Goal: Transaction & Acquisition: Purchase product/service

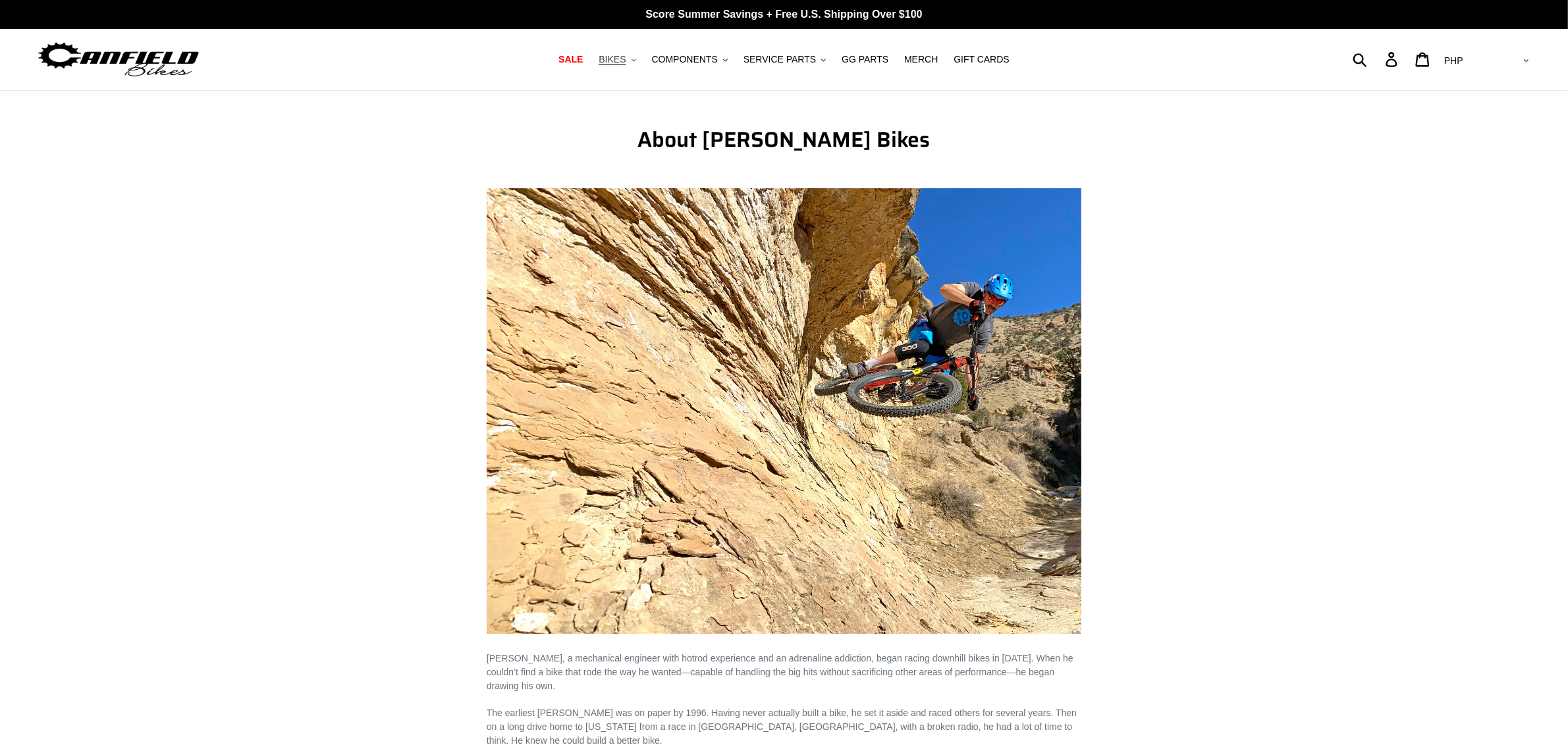
click at [636, 58] on icon ".cls-1{fill:#231f20}" at bounding box center [634, 60] width 5 height 5
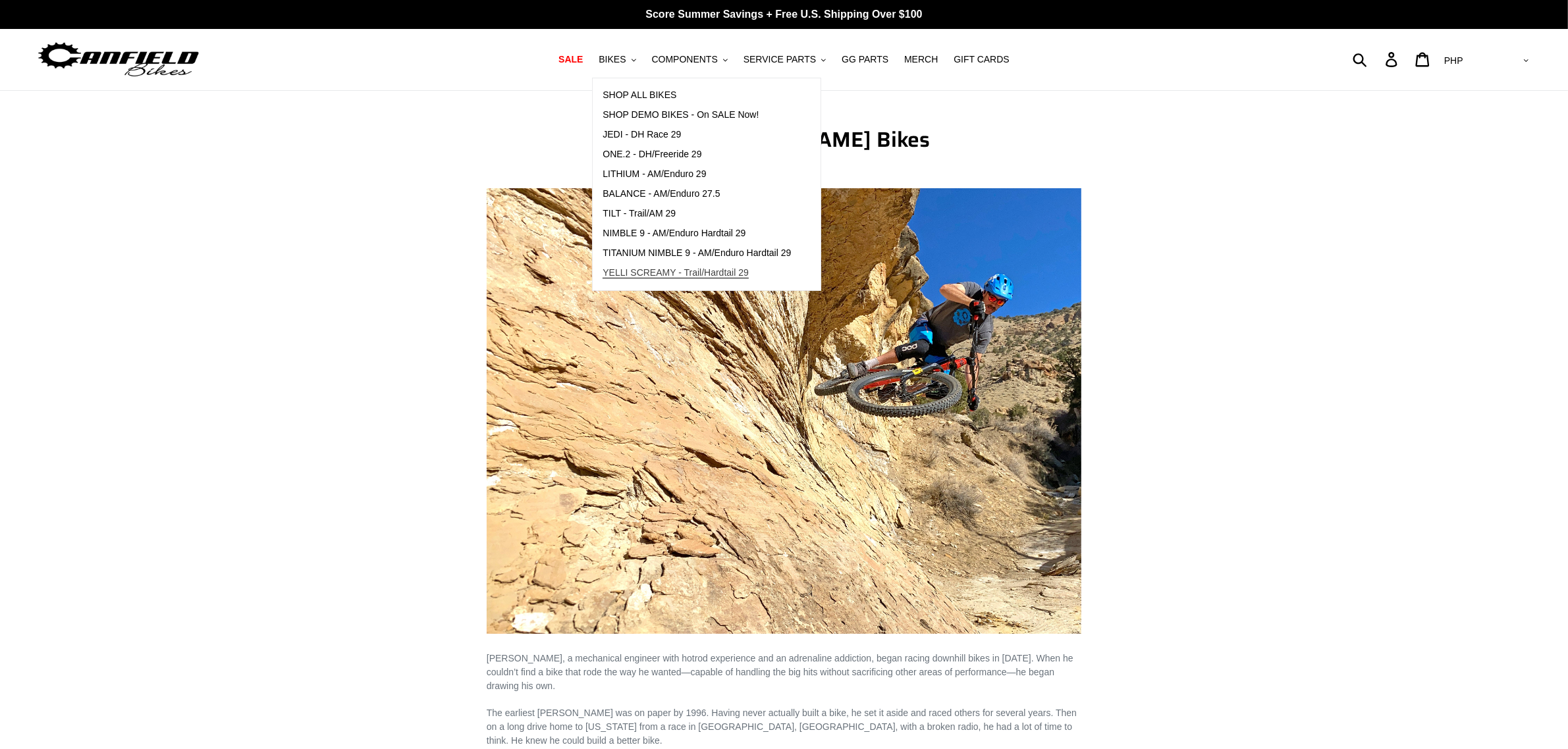
click at [676, 267] on span "YELLI SCREAMY - Trail/Hardtail 29" at bounding box center [676, 273] width 146 height 11
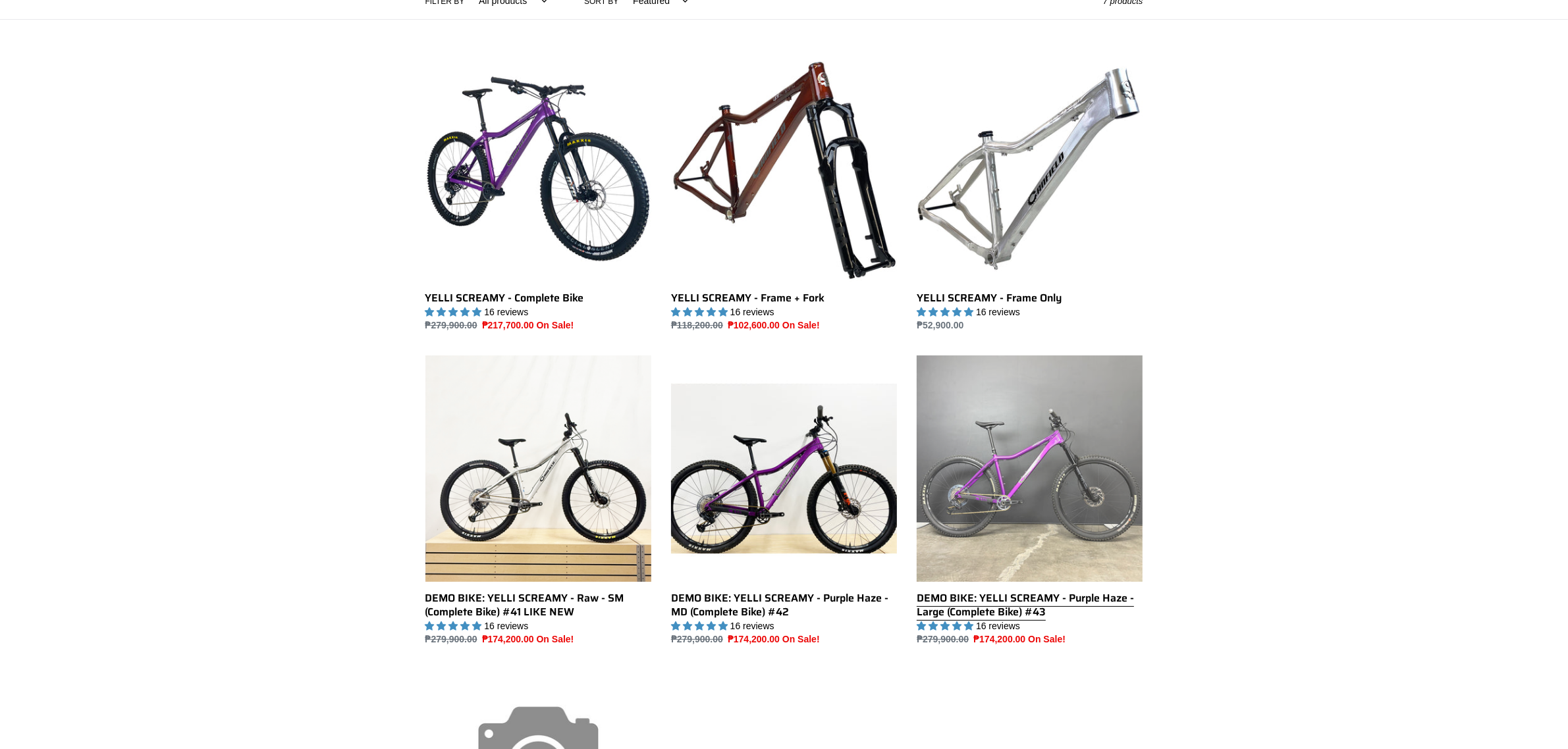
scroll to position [494, 0]
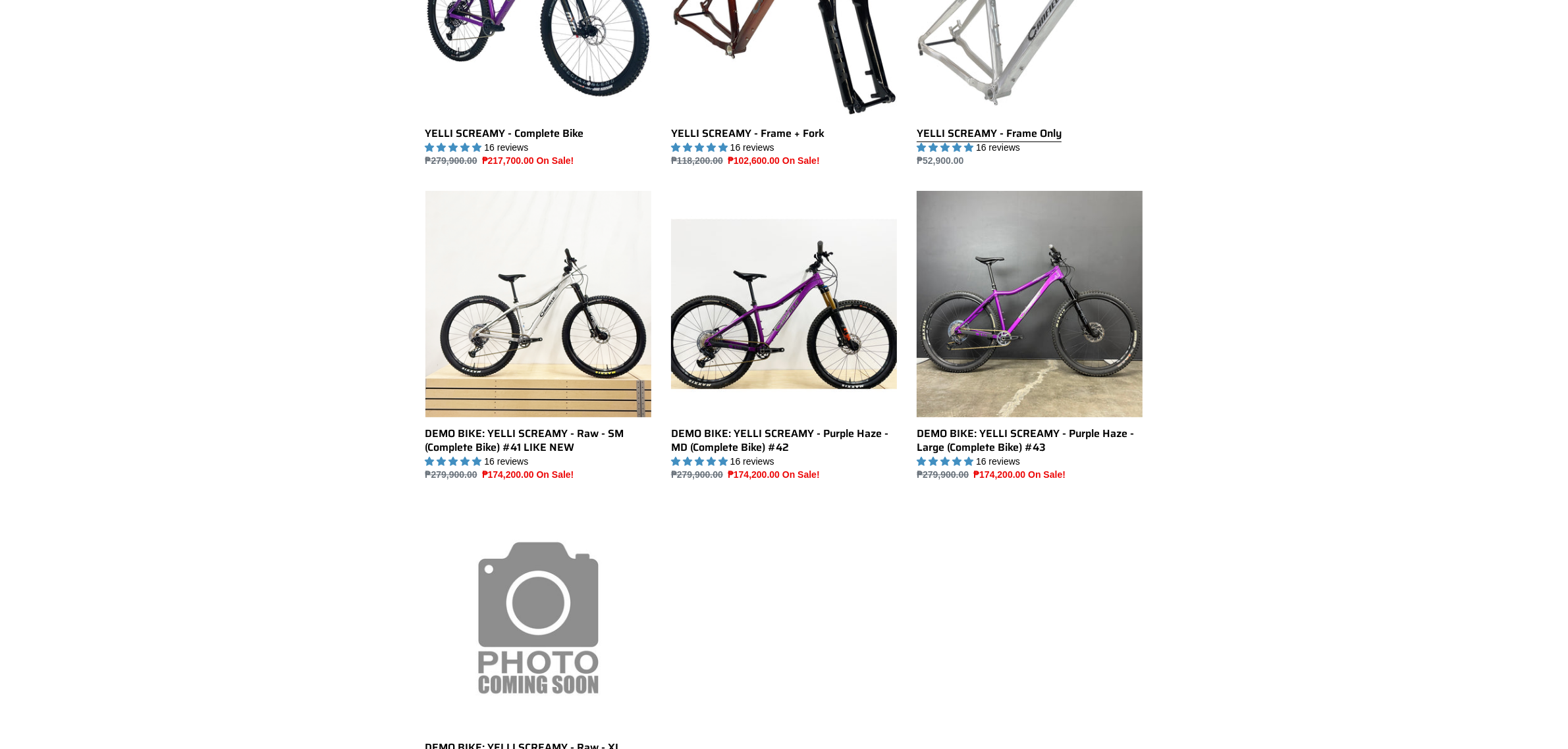
click at [1009, 91] on link "YELLI SCREAMY - Frame Only" at bounding box center [1029, 30] width 226 height 277
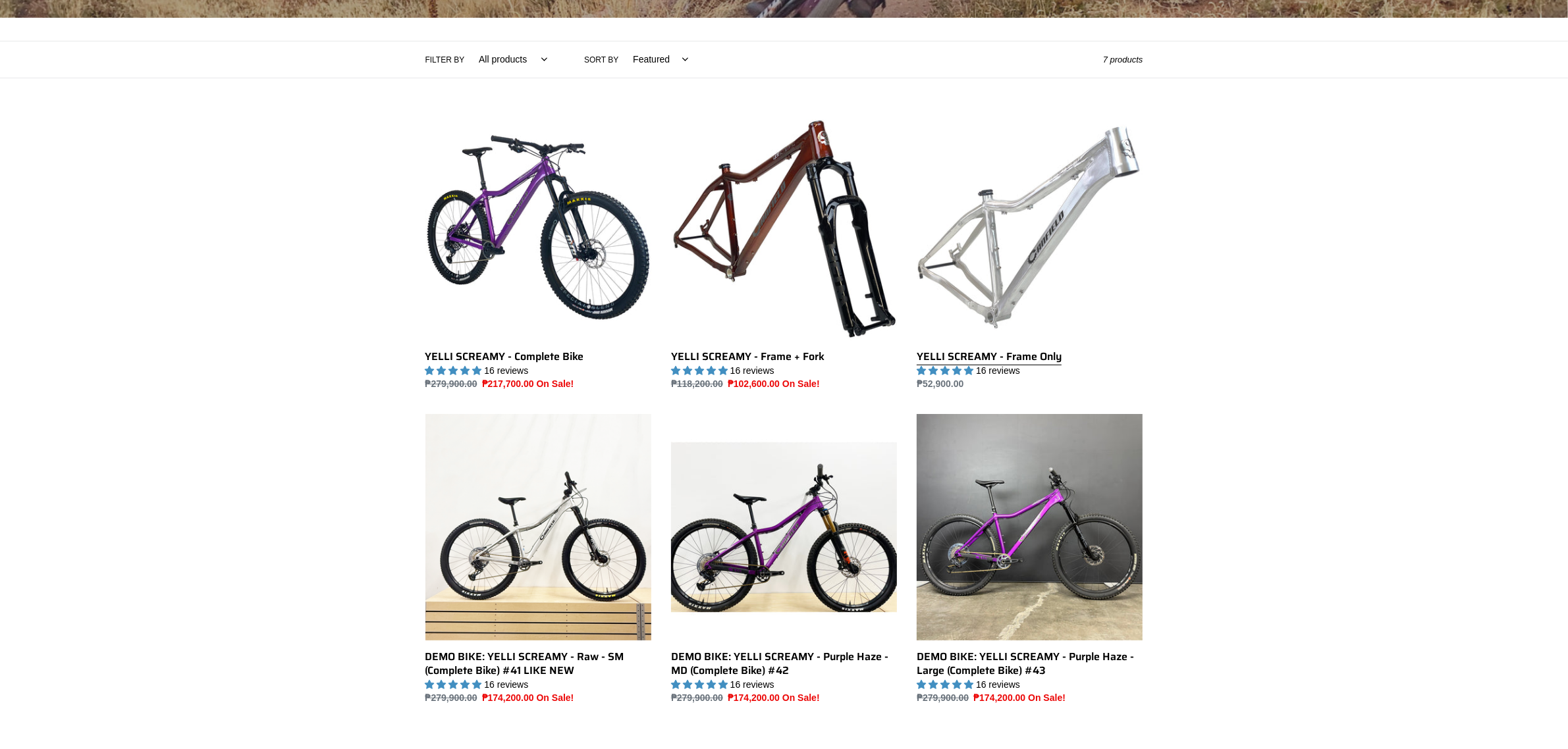
scroll to position [246, 0]
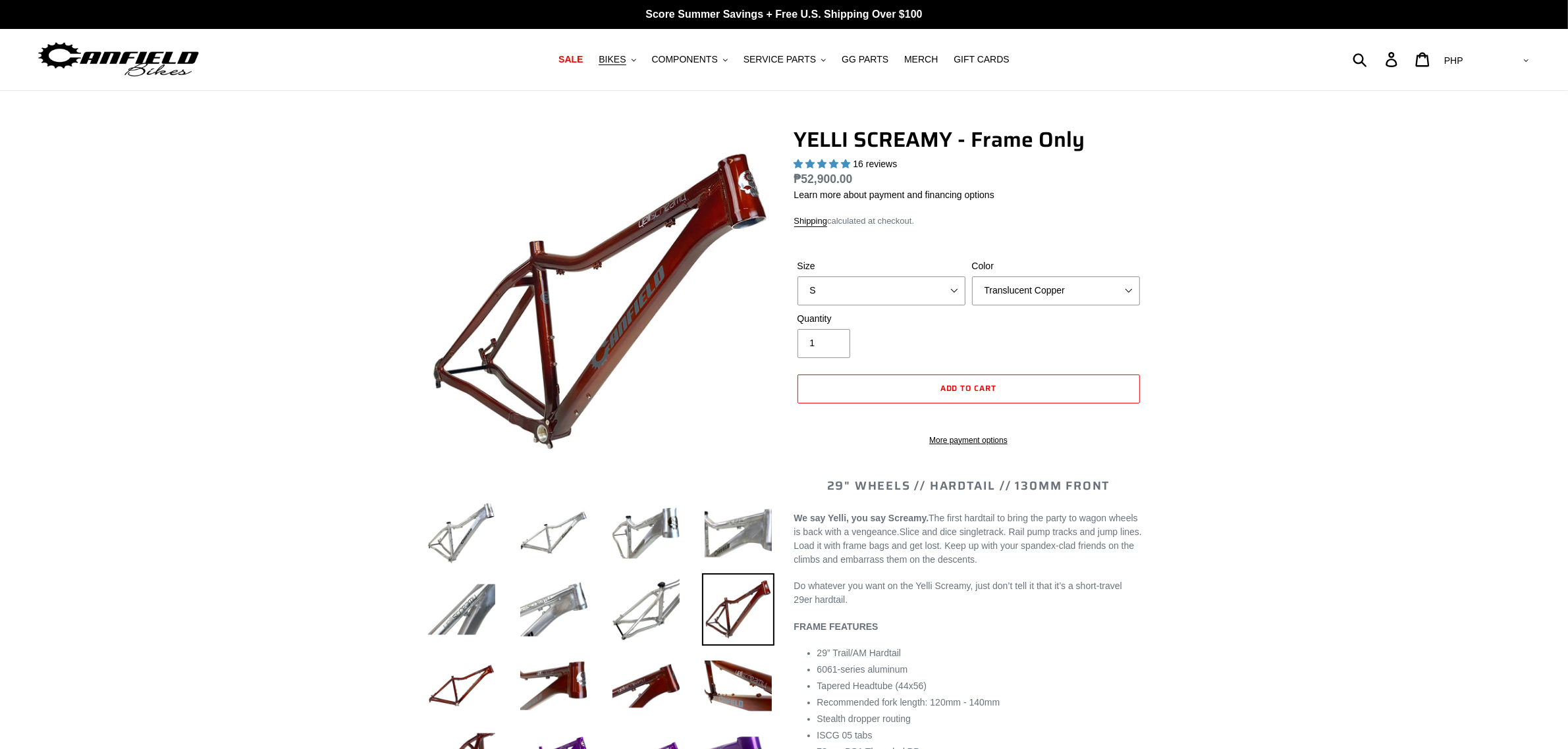
select select "highest-rating"
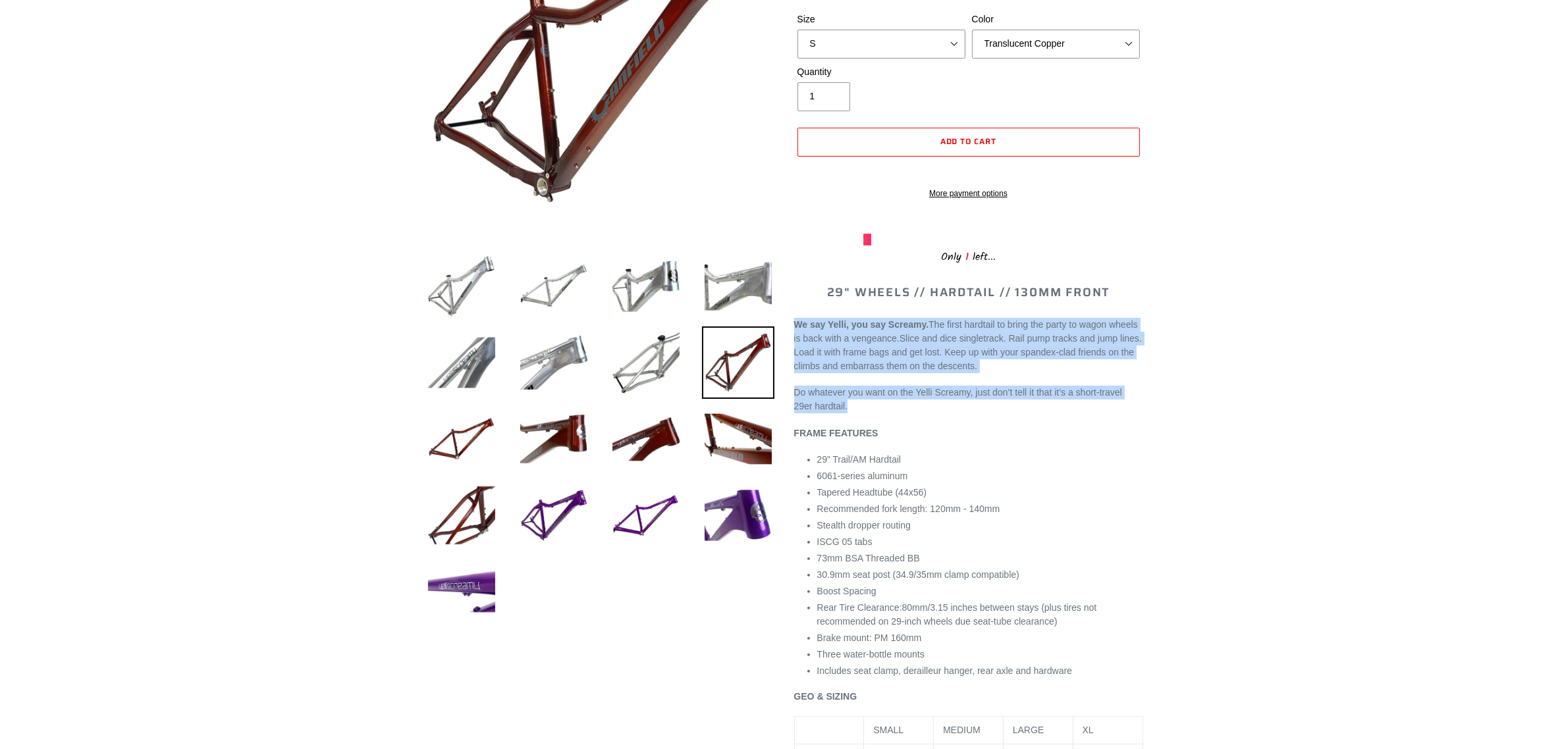
drag, startPoint x: 792, startPoint y: 337, endPoint x: 1035, endPoint y: 419, distance: 256.5
click at [1034, 419] on div "YELLI SCREAMY - Frame Only 16 reviews Regular price ₱52,900.00 Sale price ₱52,9…" at bounding box center [958, 701] width 369 height 1642
